Goal: Information Seeking & Learning: Learn about a topic

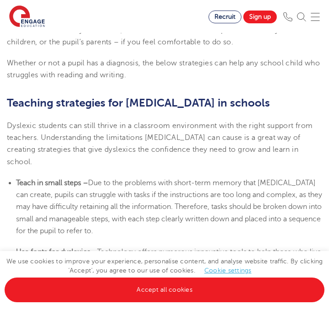
scroll to position [1510, 0]
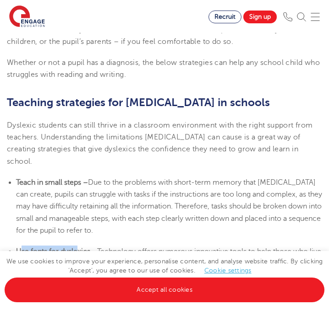
drag, startPoint x: 22, startPoint y: 182, endPoint x: 78, endPoint y: 181, distance: 55.8
click at [78, 248] on b "Use fonts for dyslexics –" at bounding box center [56, 252] width 81 height 8
drag, startPoint x: 38, startPoint y: 200, endPoint x: 108, endPoint y: 200, distance: 69.6
click at [108, 248] on span "Technology offers numerous innovative tools to help those who live with [MEDICA…" at bounding box center [168, 264] width 305 height 32
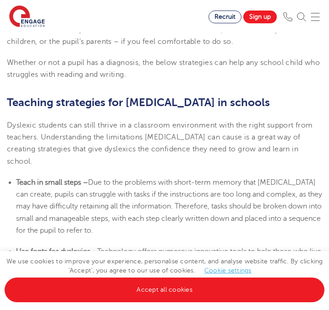
click at [94, 248] on span "Technology offers numerous innovative tools to help those who live with [MEDICA…" at bounding box center [168, 264] width 305 height 32
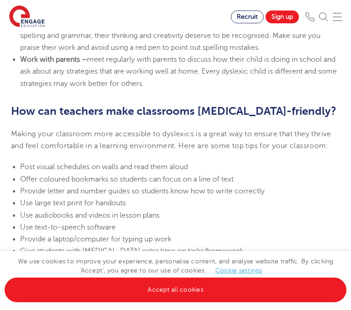
scroll to position [2020, 0]
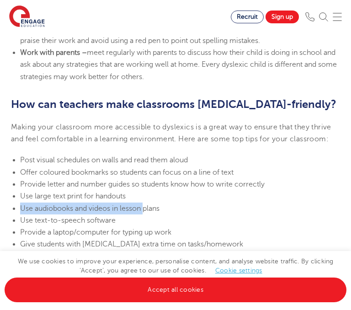
drag, startPoint x: 22, startPoint y: 184, endPoint x: 146, endPoint y: 181, distance: 124.0
click at [146, 205] on span "Use audiobooks and videos in lesson plans" at bounding box center [90, 209] width 140 height 8
drag, startPoint x: 173, startPoint y: 185, endPoint x: 21, endPoint y: 186, distance: 151.5
click at [21, 203] on li "Use audiobooks and videos in lesson plans" at bounding box center [180, 209] width 320 height 12
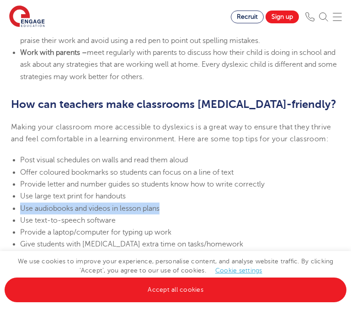
click at [21, 205] on span "Use audiobooks and videos in lesson plans" at bounding box center [90, 209] width 140 height 8
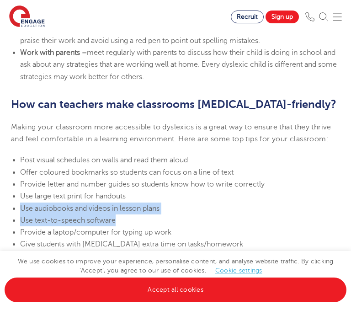
drag, startPoint x: 21, startPoint y: 186, endPoint x: 129, endPoint y: 197, distance: 108.6
click at [129, 197] on ul "Post visual schedules on walls and read them aloud Offer coloured bookmarks so …" at bounding box center [176, 220] width 330 height 132
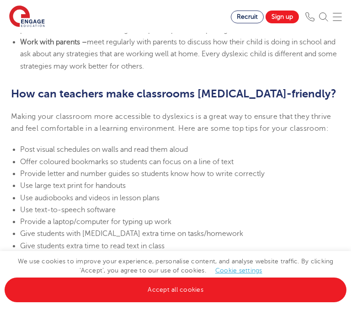
click at [157, 240] on li "Give students extra time to read text in class" at bounding box center [180, 246] width 320 height 12
click at [176, 240] on li "Give students extra time to read text in class" at bounding box center [180, 246] width 320 height 12
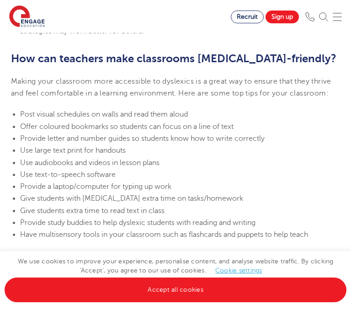
scroll to position [2068, 0]
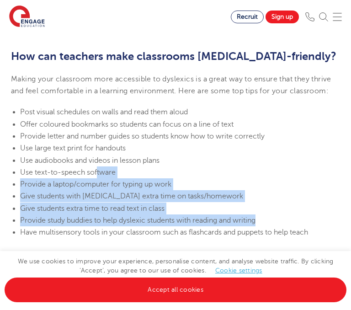
drag, startPoint x: 324, startPoint y: 201, endPoint x: 97, endPoint y: 151, distance: 232.5
click at [97, 151] on ul "Post visual schedules on walls and read them aloud Offer coloured bookmarks so …" at bounding box center [176, 172] width 330 height 132
click at [97, 168] on span "Use text-to-speech software" at bounding box center [68, 172] width 96 height 8
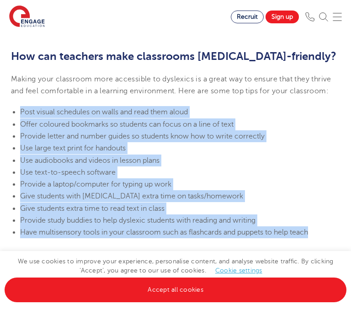
copy ul "Post visual schedules on walls and read them aloud Offer coloured bookmarks so …"
drag, startPoint x: 21, startPoint y: 87, endPoint x: 313, endPoint y: 209, distance: 317.4
click at [313, 209] on ul "Post visual schedules on walls and read them aloud Offer coloured bookmarks so …" at bounding box center [176, 172] width 330 height 132
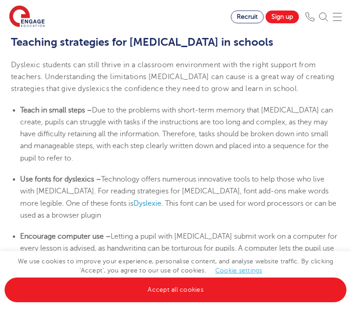
scroll to position [1537, 0]
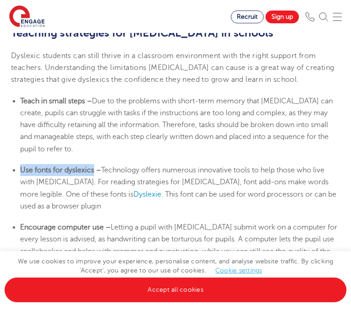
copy b "Use fonts for dyslexics"
drag, startPoint x: 95, startPoint y: 143, endPoint x: 20, endPoint y: 143, distance: 74.6
click at [20, 166] on b "Use fonts for dyslexics –" at bounding box center [60, 170] width 81 height 8
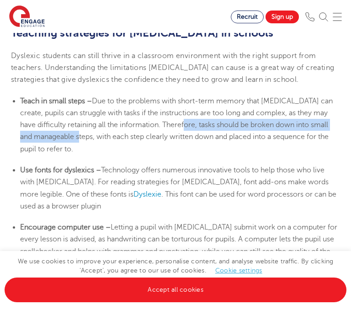
copy span "tasks should be broken down into small and manageable steps,"
drag, startPoint x: 183, startPoint y: 100, endPoint x: 81, endPoint y: 109, distance: 102.0
click at [81, 109] on span "Due to the problems with short-term memory that [MEDICAL_DATA] can create, pupi…" at bounding box center [176, 125] width 313 height 56
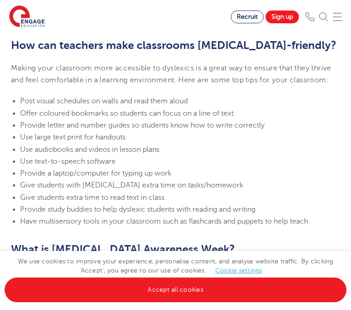
scroll to position [2080, 0]
